Goal: Information Seeking & Learning: Learn about a topic

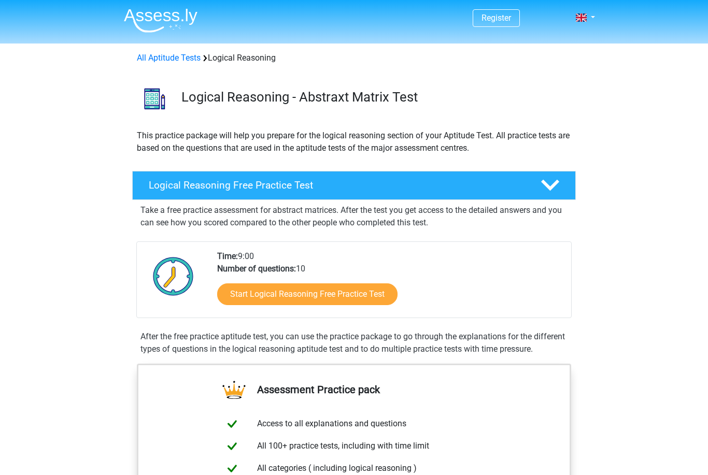
click at [367, 295] on link "Start Logical Reasoning Free Practice Test" at bounding box center [307, 295] width 180 height 22
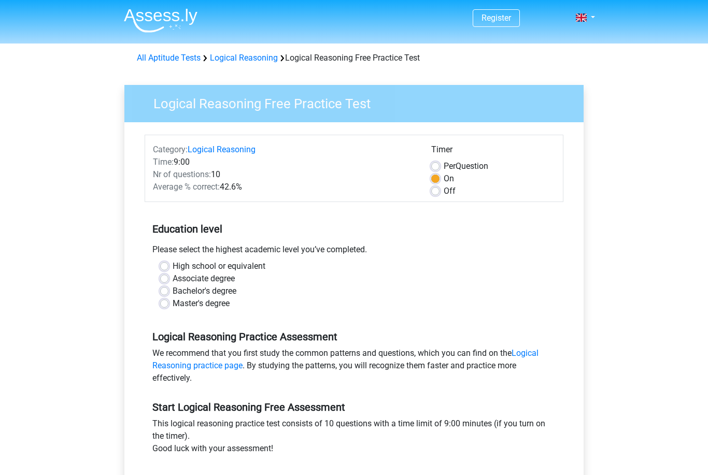
click at [168, 258] on div "Please select the highest academic level you’ve completed." at bounding box center [354, 252] width 419 height 17
click at [169, 263] on div "High school or equivalent" at bounding box center [354, 266] width 388 height 12
click at [173, 265] on label "High school or equivalent" at bounding box center [219, 266] width 93 height 12
click at [165, 265] on input "High school or equivalent" at bounding box center [164, 265] width 8 height 10
radio input "true"
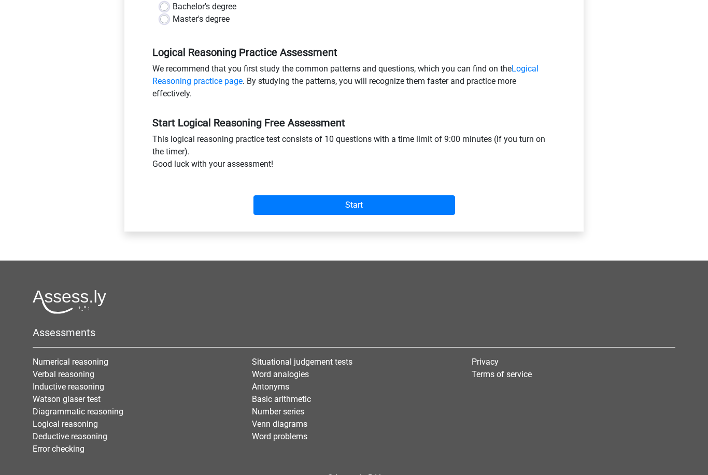
scroll to position [292, 0]
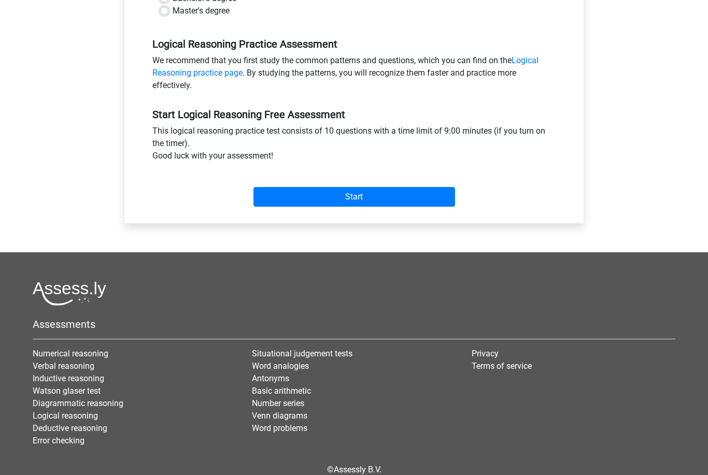
click at [445, 203] on input "Start" at bounding box center [354, 198] width 202 height 20
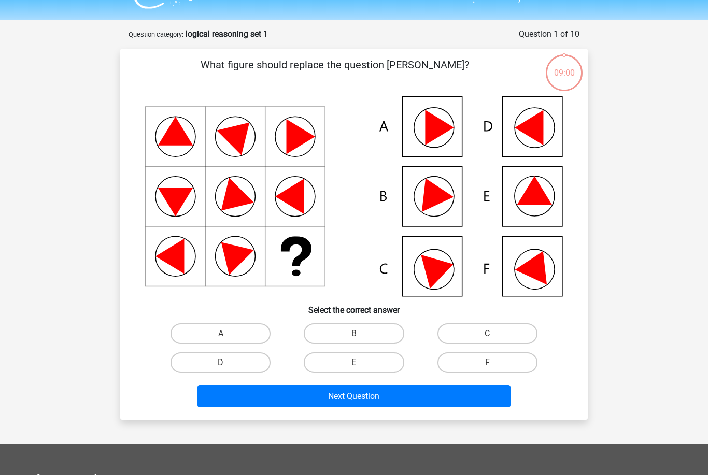
scroll to position [24, 0]
click at [437, 193] on icon at bounding box center [431, 191] width 44 height 41
click at [375, 330] on label "B" at bounding box center [354, 333] width 100 height 21
click at [361, 334] on input "B" at bounding box center [357, 337] width 7 height 7
radio input "true"
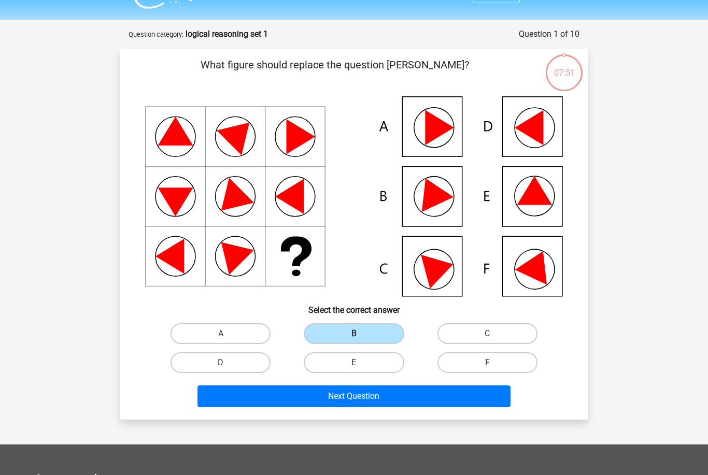
click at [388, 395] on button "Next Question" at bounding box center [354, 397] width 314 height 22
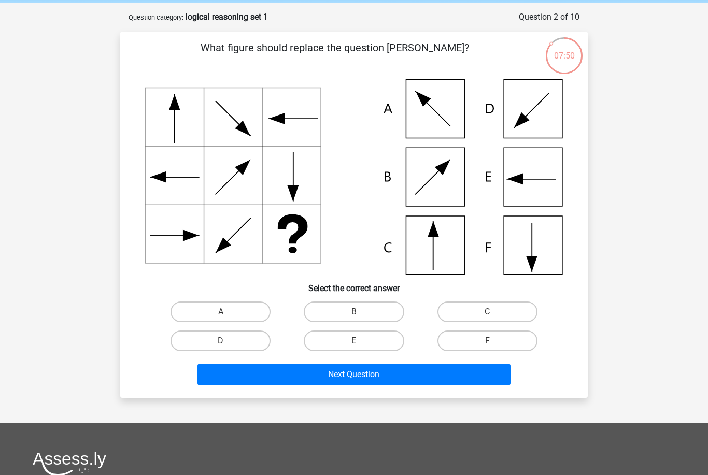
scroll to position [41, 0]
click at [490, 311] on label "C" at bounding box center [487, 312] width 100 height 21
click at [490, 312] on input "C" at bounding box center [490, 315] width 7 height 7
radio input "true"
click at [389, 372] on button "Next Question" at bounding box center [354, 375] width 314 height 22
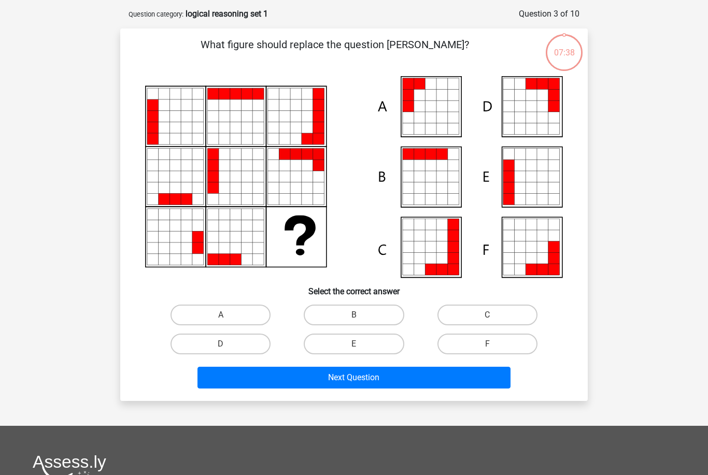
scroll to position [36, 0]
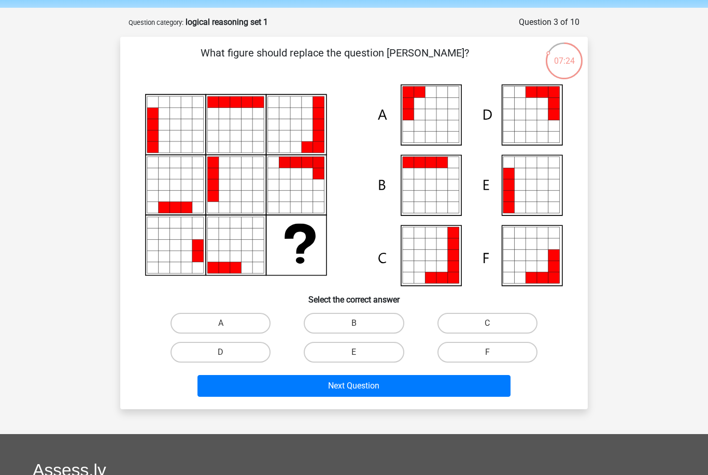
click at [241, 319] on label "A" at bounding box center [221, 323] width 100 height 21
click at [228, 323] on input "A" at bounding box center [224, 326] width 7 height 7
radio input "true"
click at [316, 378] on button "Next Question" at bounding box center [354, 386] width 314 height 22
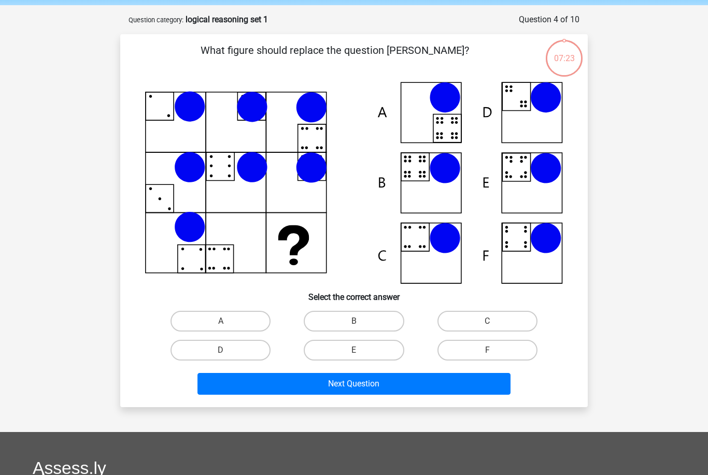
scroll to position [38, 0]
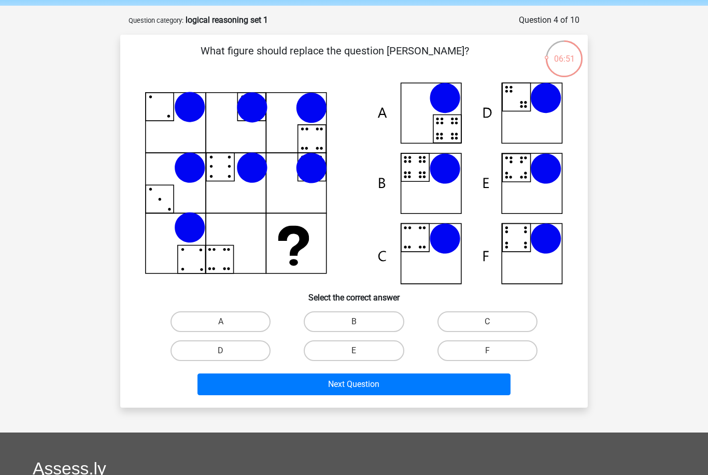
click at [370, 318] on label "B" at bounding box center [354, 322] width 100 height 21
click at [361, 322] on input "B" at bounding box center [357, 325] width 7 height 7
radio input "true"
click at [380, 383] on button "Next Question" at bounding box center [354, 385] width 314 height 22
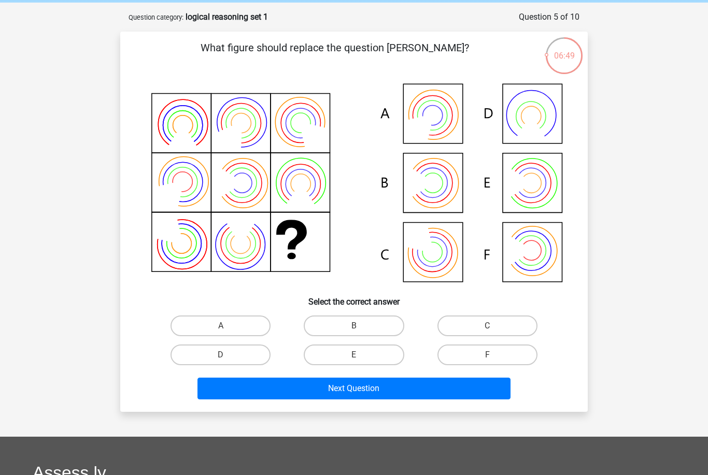
scroll to position [41, 0]
click at [369, 328] on label "B" at bounding box center [354, 326] width 100 height 21
click at [361, 328] on input "B" at bounding box center [357, 329] width 7 height 7
radio input "true"
click at [380, 386] on button "Next Question" at bounding box center [354, 389] width 314 height 22
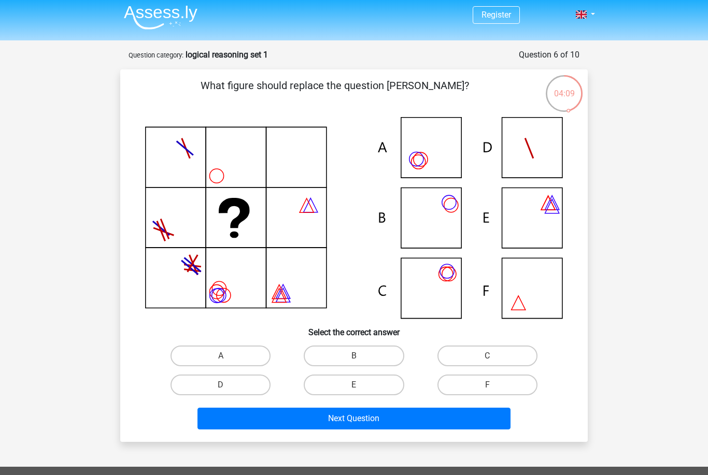
scroll to position [5, 0]
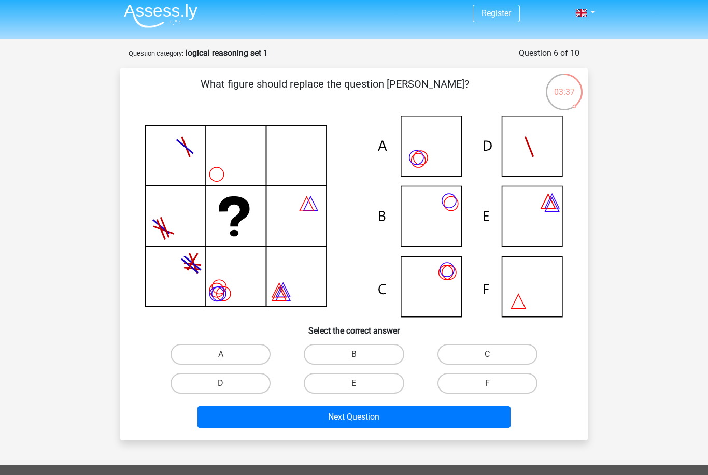
click at [228, 349] on label "A" at bounding box center [221, 354] width 100 height 21
click at [228, 355] on input "A" at bounding box center [224, 358] width 7 height 7
radio input "true"
click at [301, 414] on button "Next Question" at bounding box center [354, 417] width 314 height 22
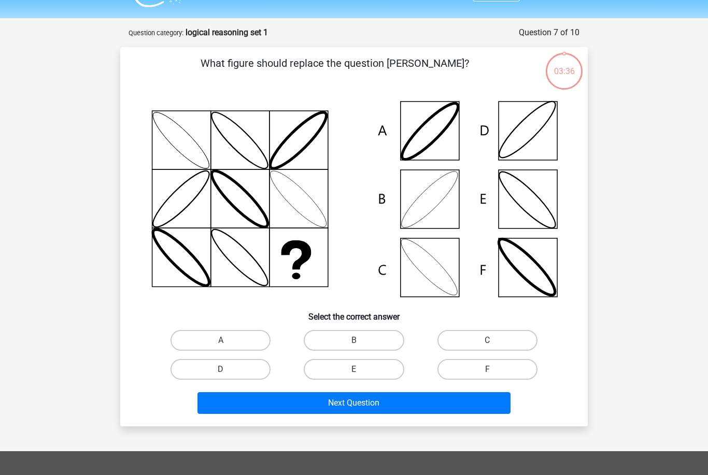
scroll to position [24, 0]
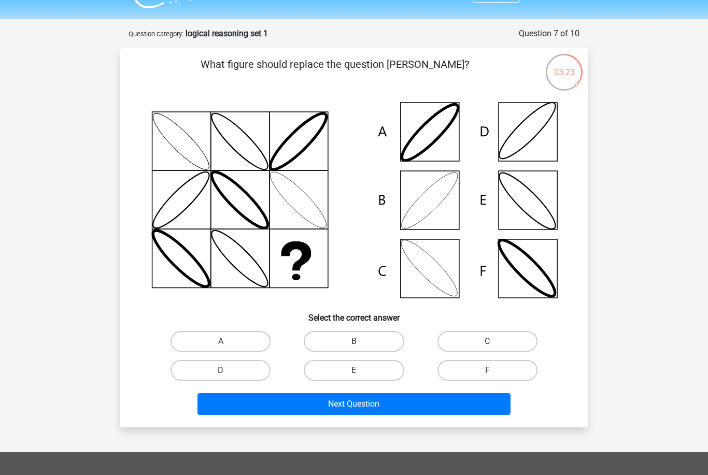
click at [367, 344] on label "B" at bounding box center [354, 341] width 100 height 21
click at [361, 344] on input "B" at bounding box center [357, 345] width 7 height 7
radio input "true"
click at [406, 407] on button "Next Question" at bounding box center [354, 404] width 314 height 22
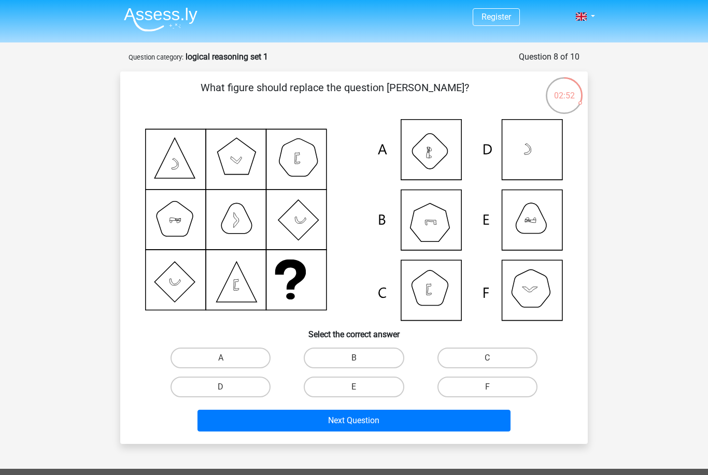
scroll to position [0, 0]
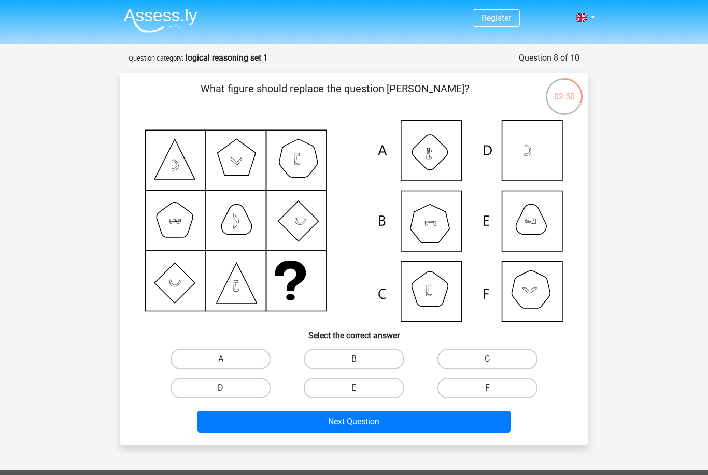
click at [667, 2] on header "Register Nederlands English" at bounding box center [354, 22] width 708 height 44
click at [376, 355] on label "B" at bounding box center [354, 359] width 100 height 21
click at [361, 359] on input "B" at bounding box center [357, 362] width 7 height 7
radio input "true"
click at [373, 421] on button "Next Question" at bounding box center [354, 422] width 314 height 22
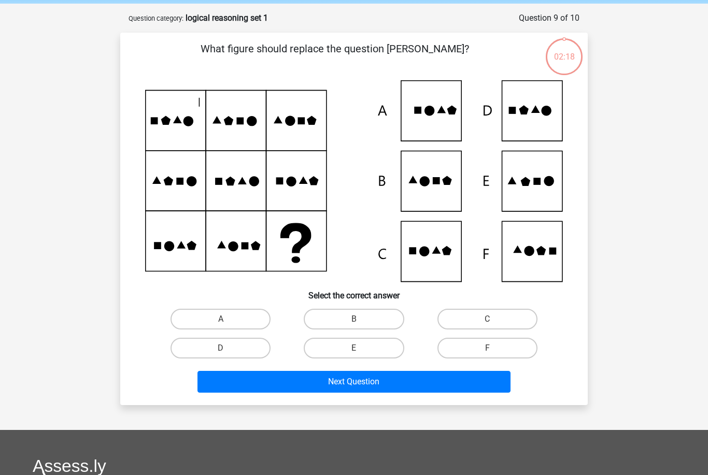
scroll to position [39, 0]
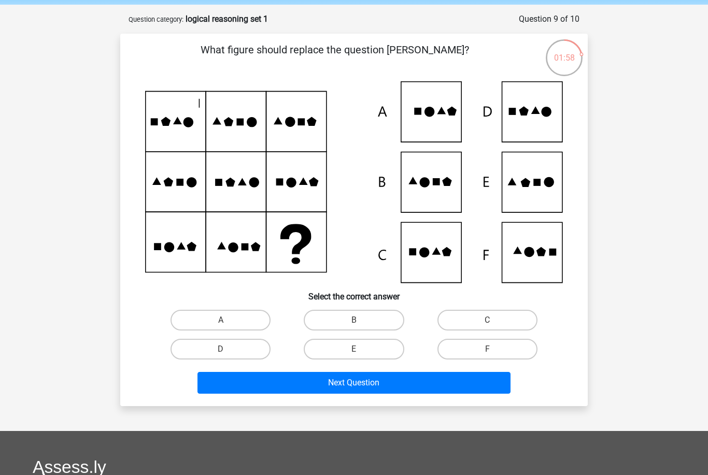
click at [379, 348] on label "E" at bounding box center [354, 349] width 100 height 21
click at [361, 349] on input "E" at bounding box center [357, 352] width 7 height 7
radio input "true"
click at [437, 381] on button "Next Question" at bounding box center [354, 383] width 314 height 22
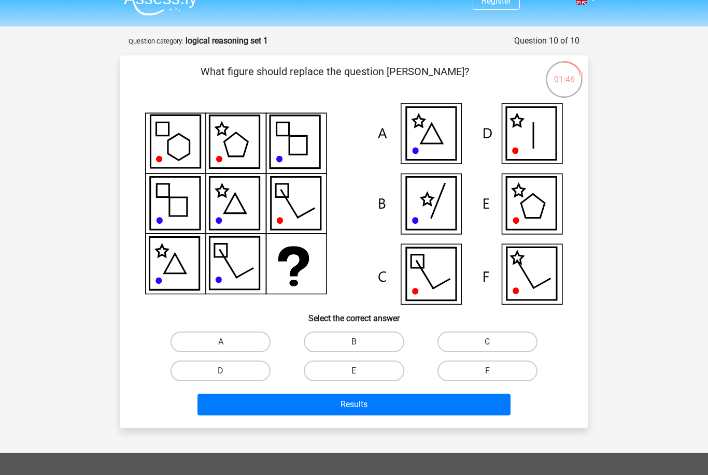
scroll to position [17, 0]
click at [233, 372] on label "D" at bounding box center [221, 371] width 100 height 21
click at [228, 372] on input "D" at bounding box center [224, 374] width 7 height 7
radio input "true"
click at [352, 401] on button "Results" at bounding box center [354, 405] width 314 height 22
